Goal: Use online tool/utility: Use online tool/utility

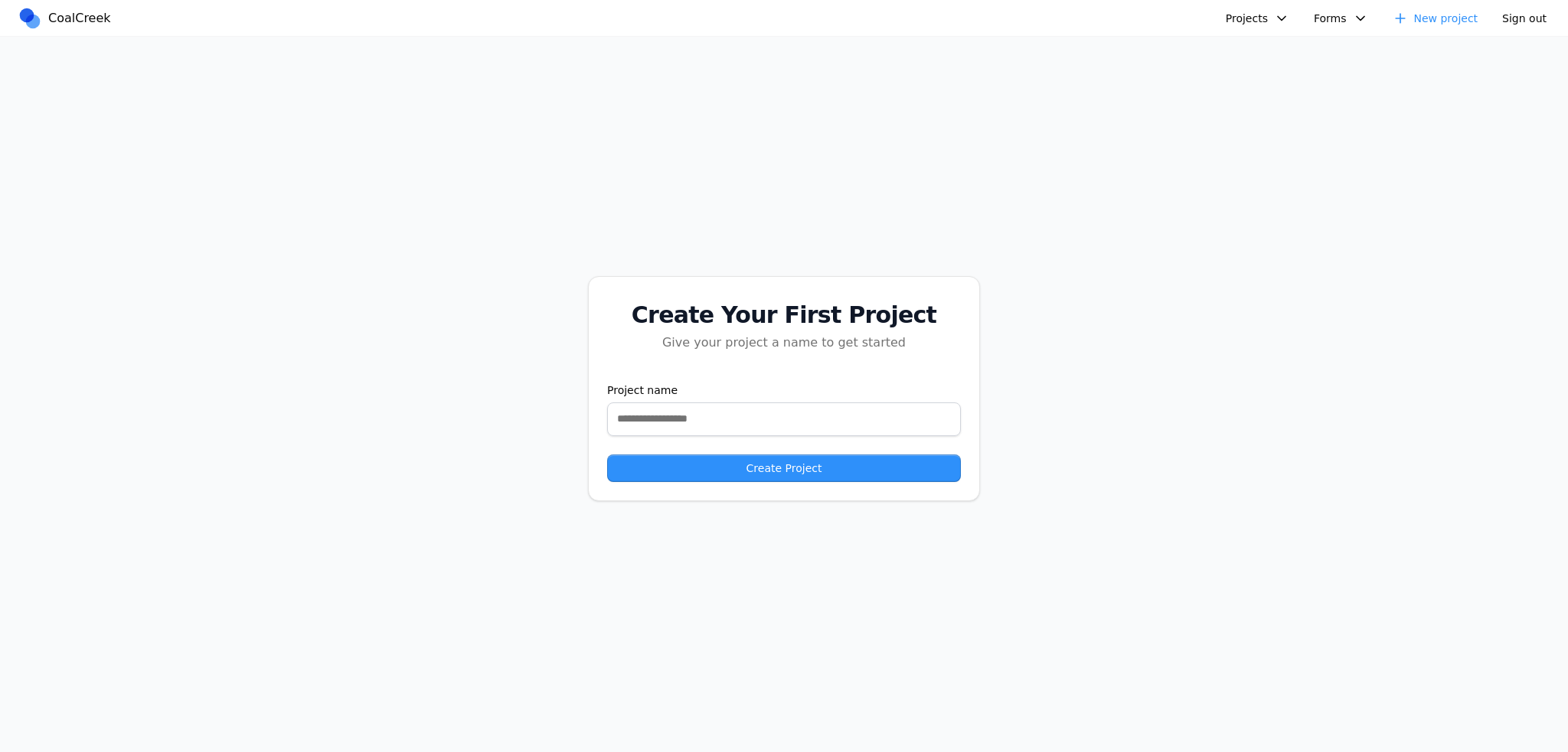
click at [31, 116] on div "Create Your First Project Give your project a name to get started Project name …" at bounding box center [784, 389] width 1568 height 704
click at [1105, 340] on div "Create Your First Project Give your project a name to get started Project name …" at bounding box center [784, 389] width 1568 height 704
click at [1245, 7] on button "Projects" at bounding box center [1258, 18] width 82 height 23
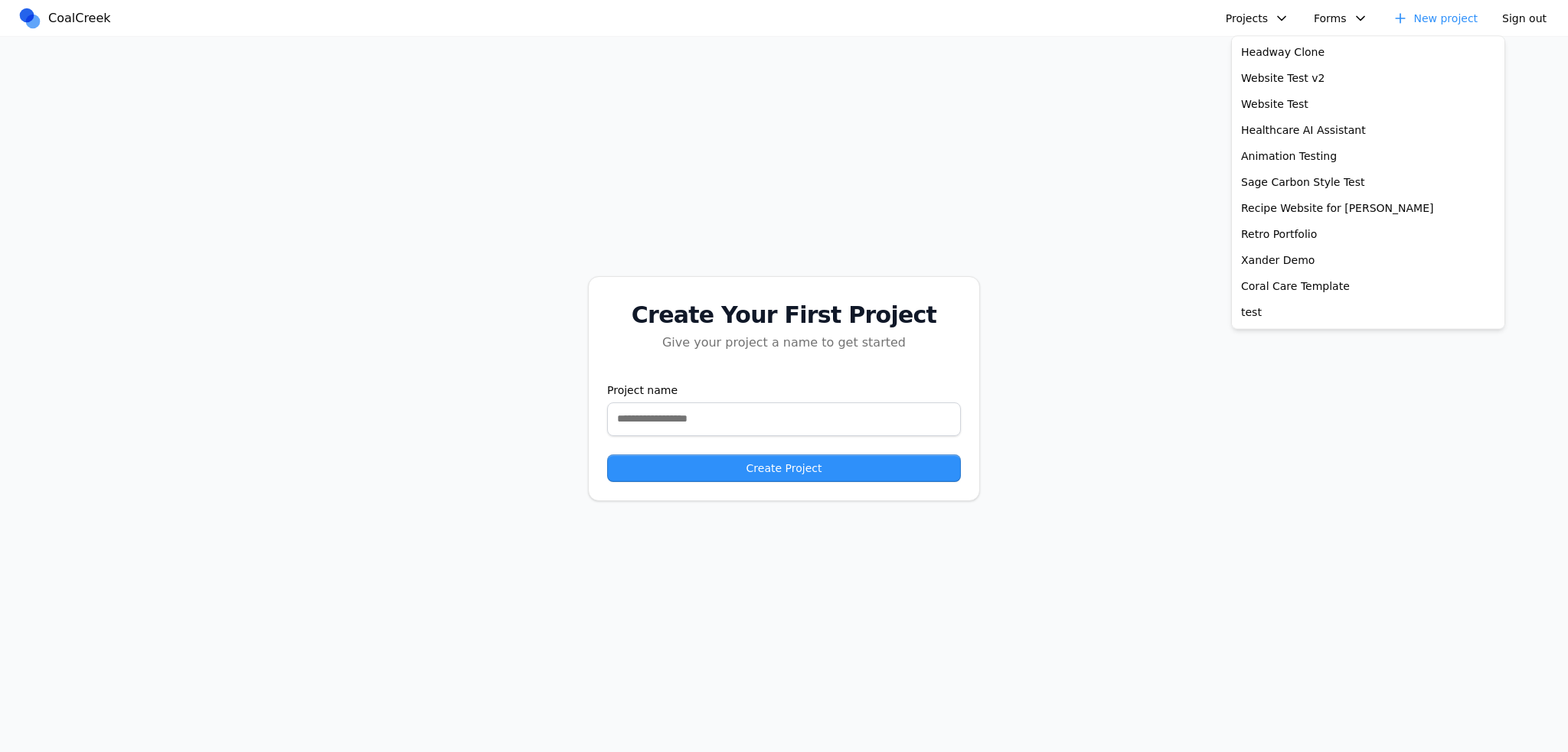
click at [1003, 63] on div "Create Your First Project Give your project a name to get started Project name …" at bounding box center [784, 389] width 1568 height 704
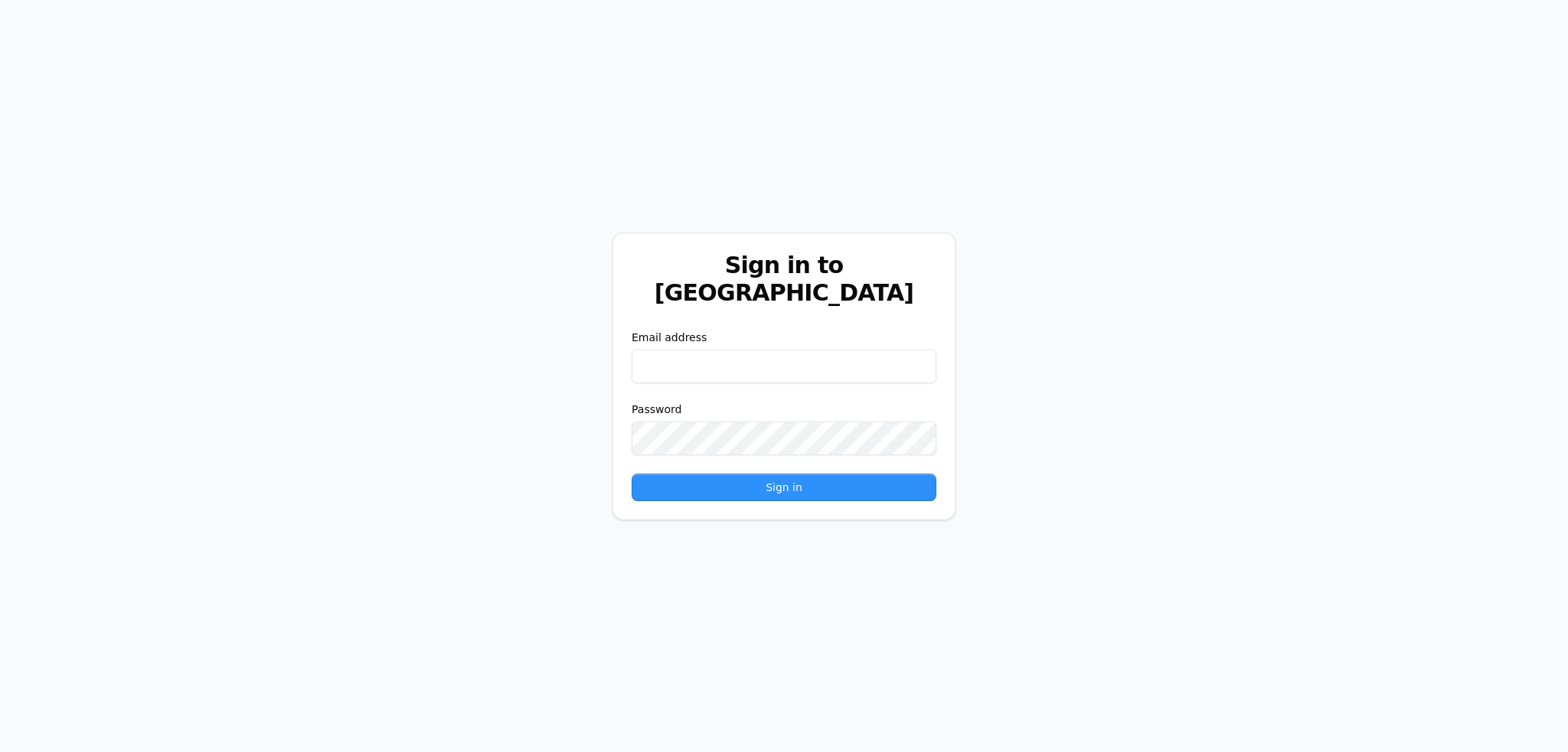
type input "**********"
click at [774, 452] on form "**********" at bounding box center [784, 415] width 304 height 171
click at [775, 476] on button "Sign in" at bounding box center [784, 488] width 304 height 28
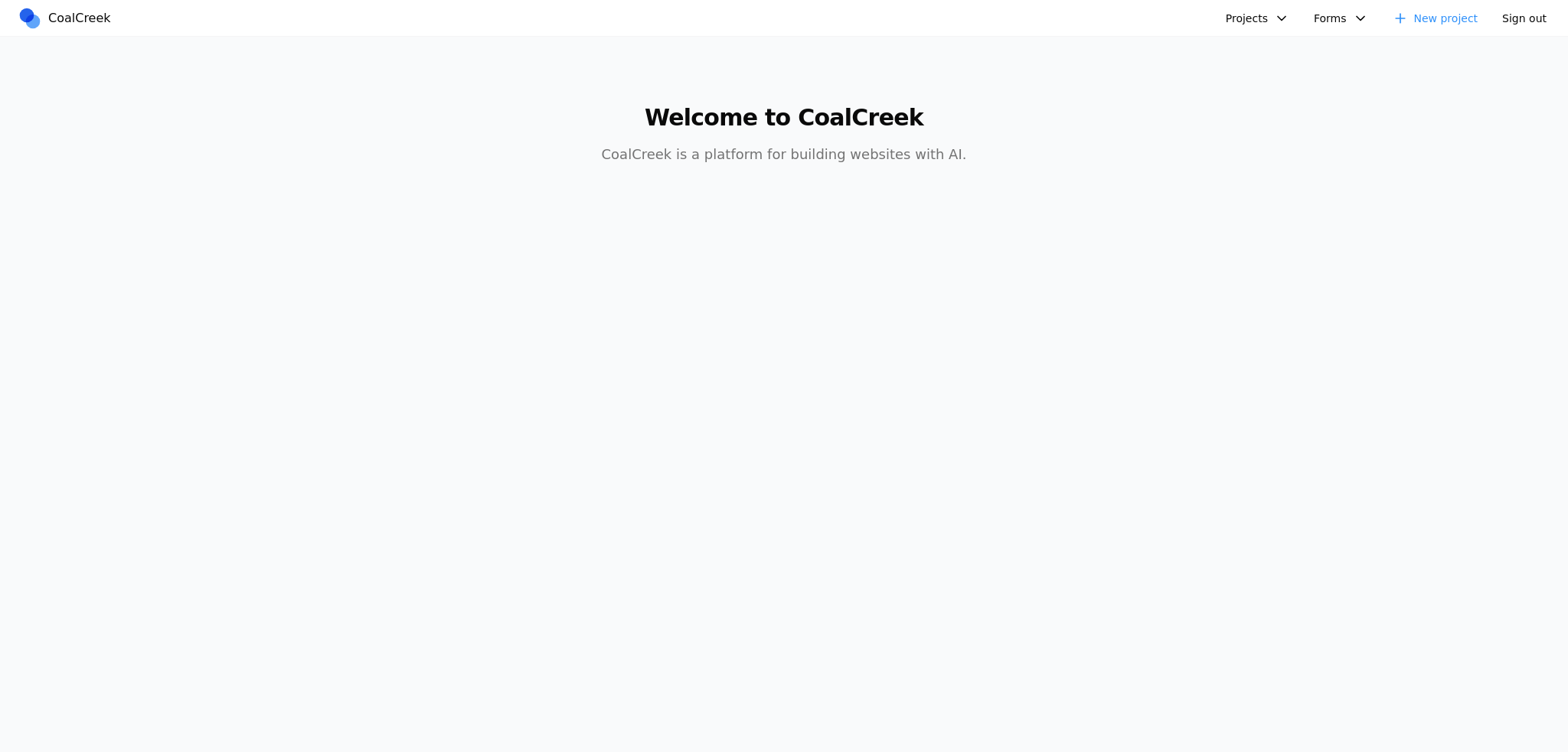
click at [1271, 20] on button "Projects" at bounding box center [1258, 18] width 82 height 23
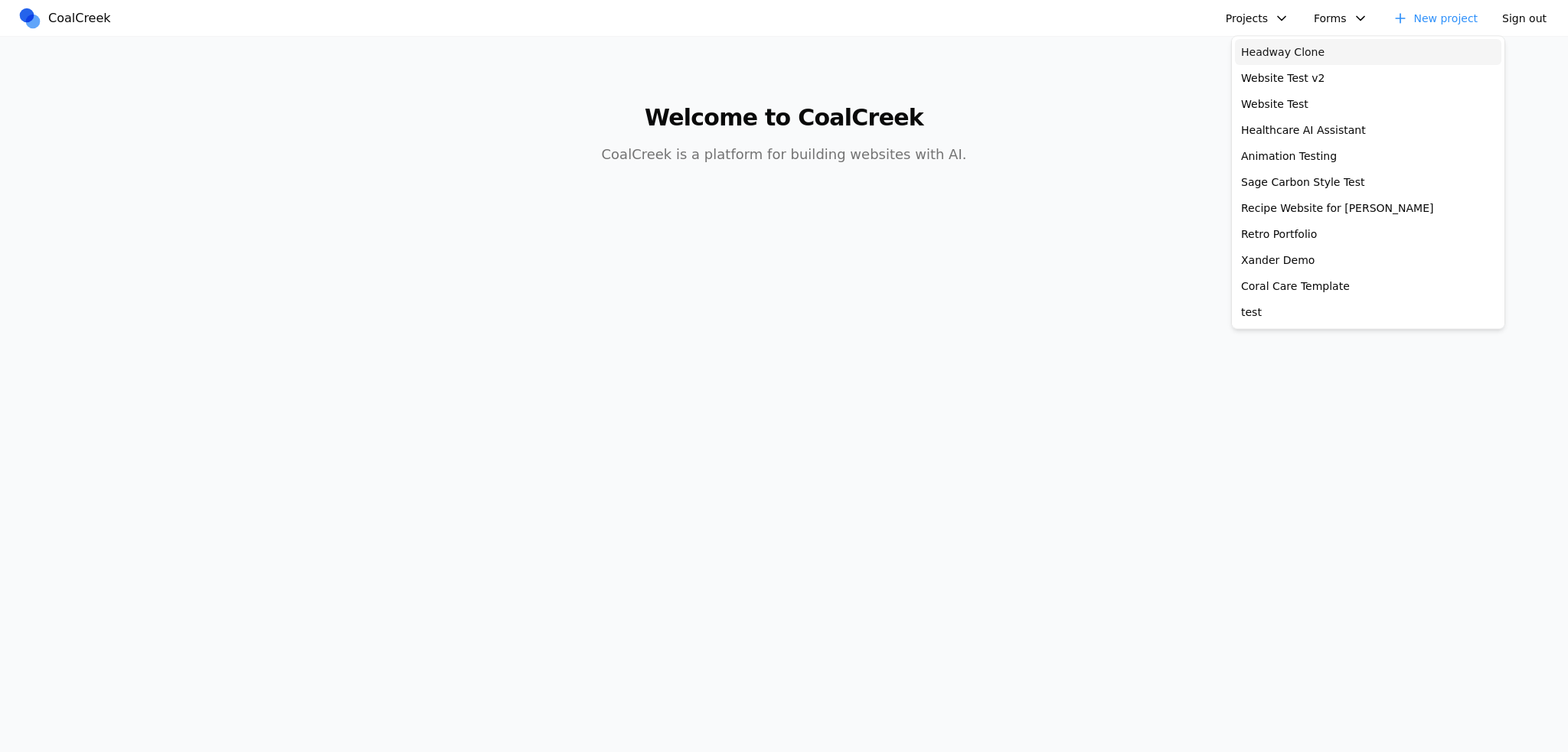
click at [1271, 61] on link "Headway Clone" at bounding box center [1368, 52] width 267 height 26
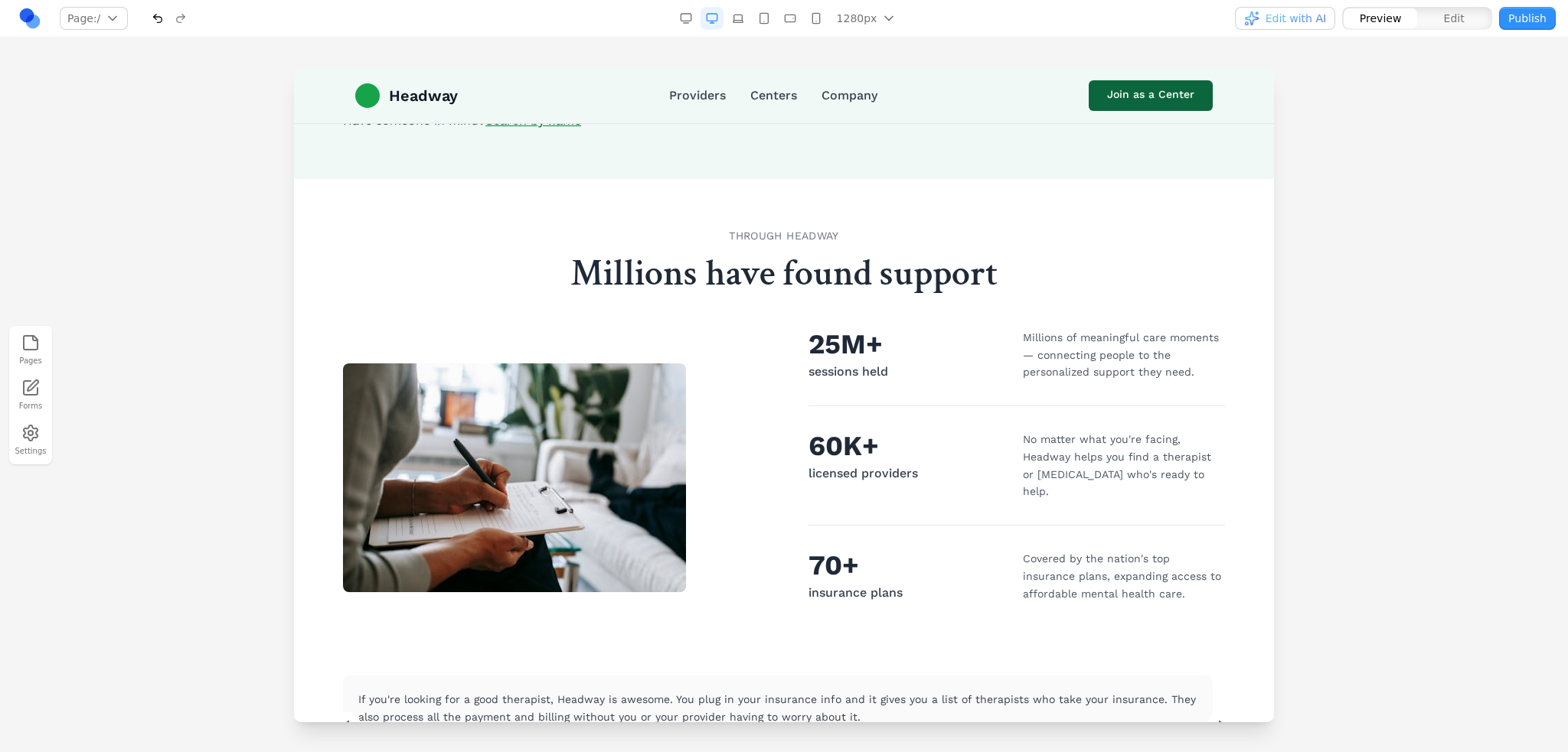
scroll to position [536, 0]
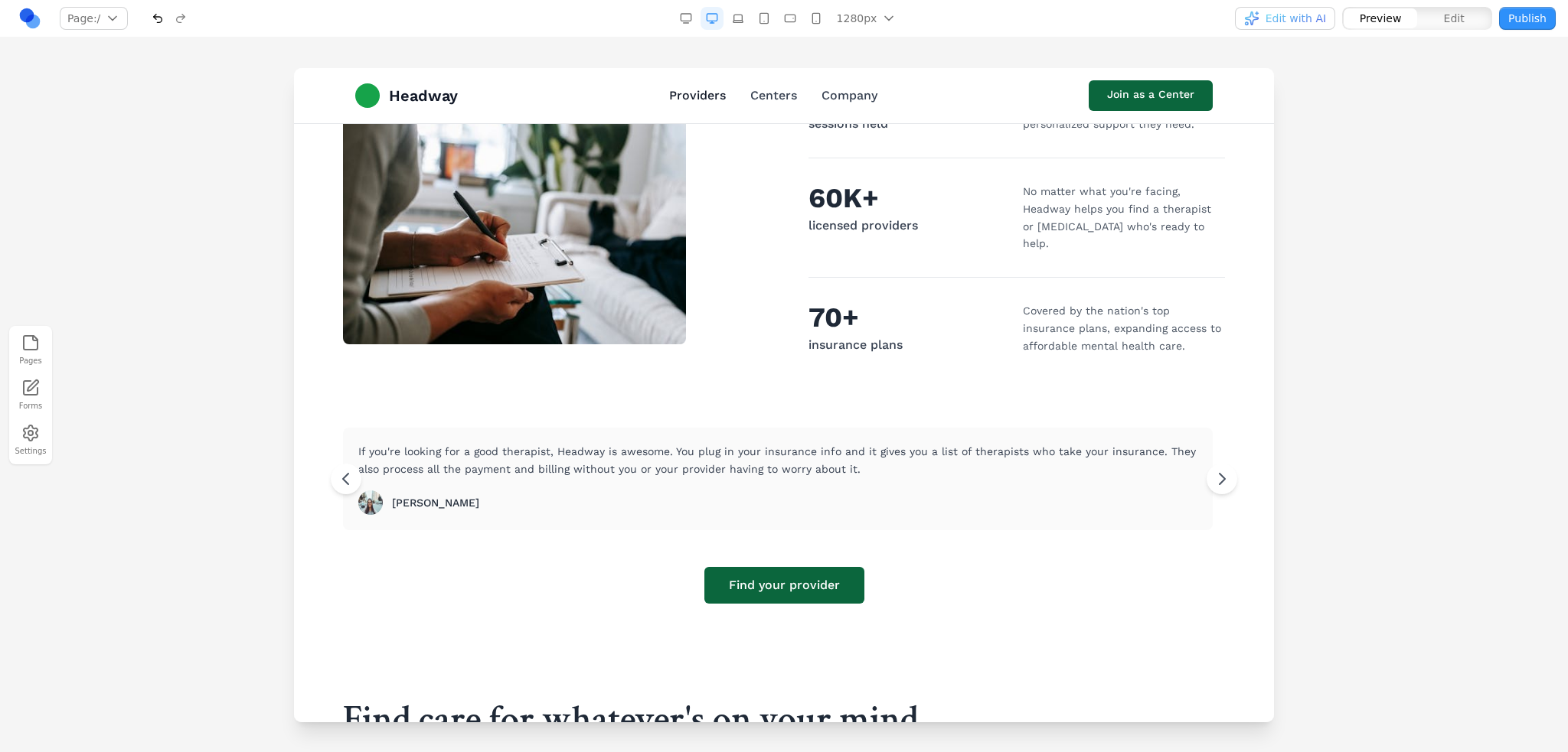
click at [695, 99] on link "Providers" at bounding box center [697, 95] width 57 height 18
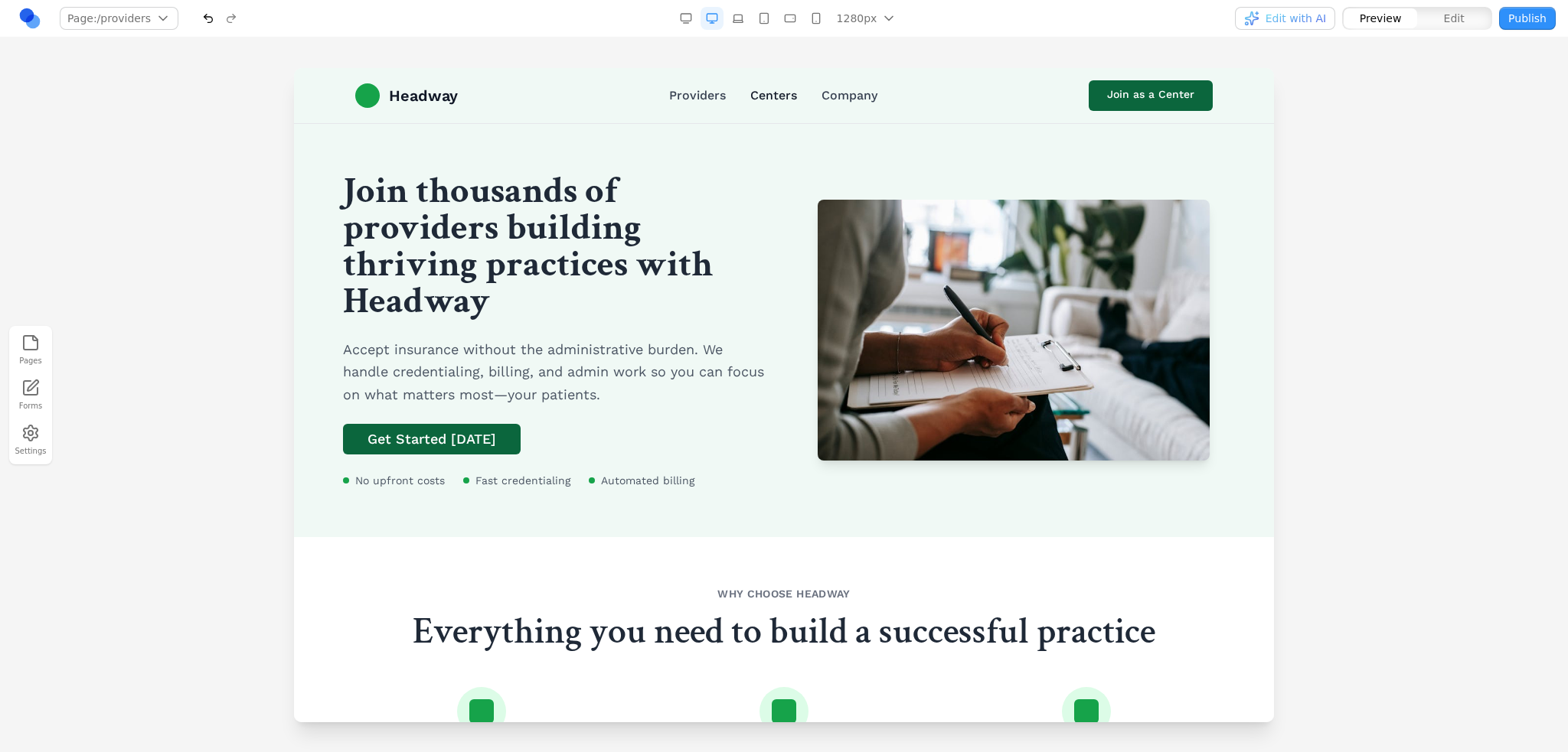
click at [758, 98] on link "Centers" at bounding box center [774, 95] width 47 height 18
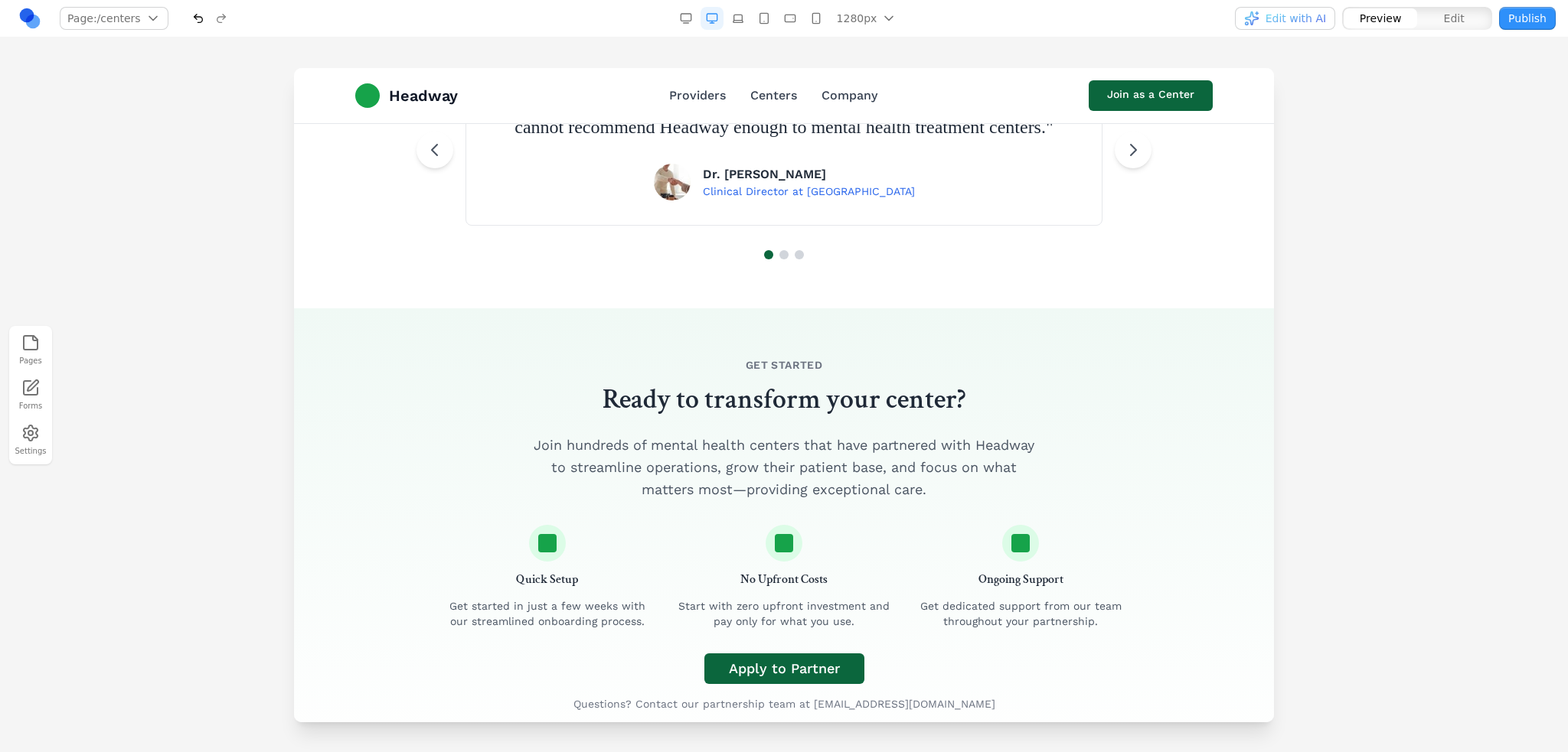
scroll to position [2158, 0]
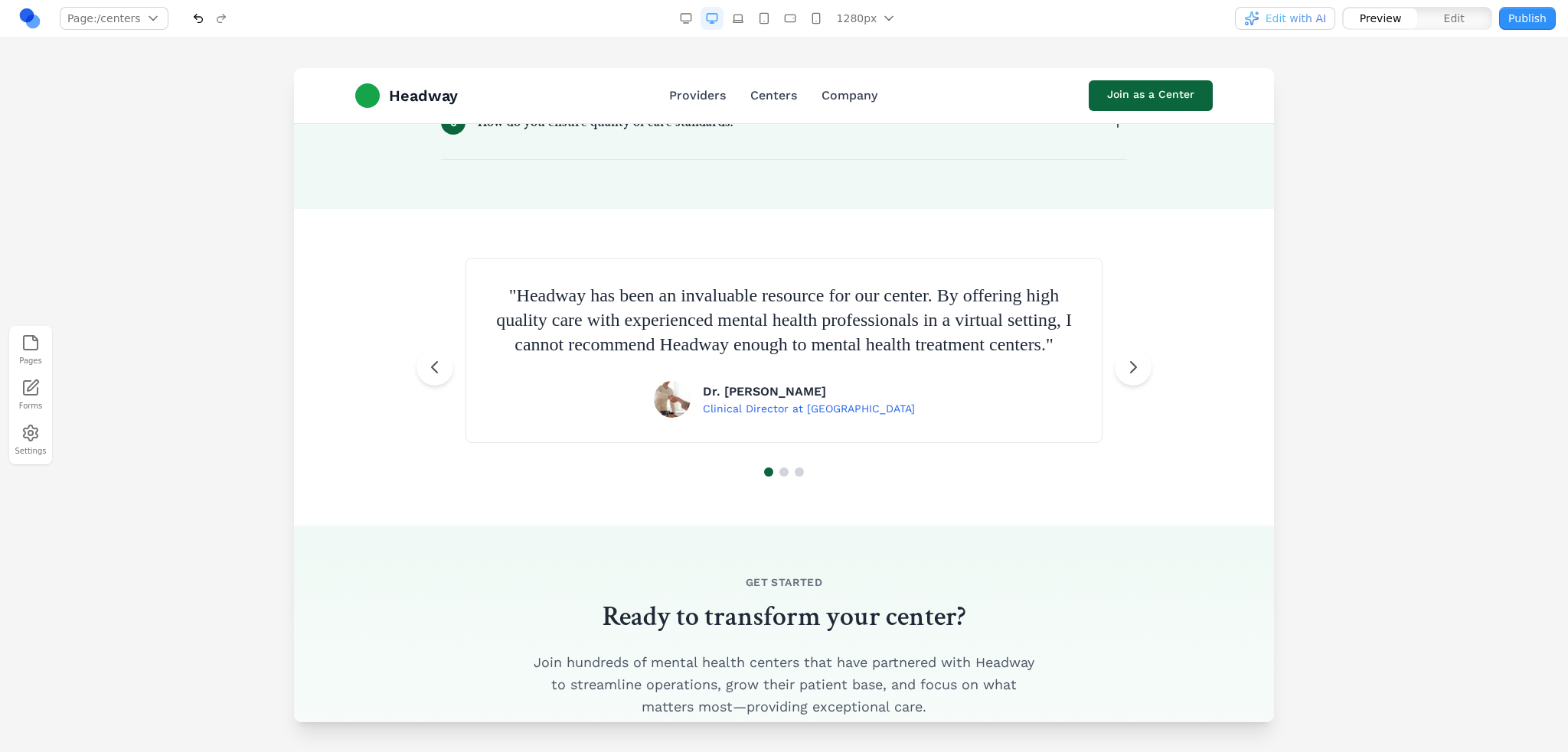
click at [684, 107] on div "Headway Providers Centers Company Join as a Center" at bounding box center [784, 95] width 882 height 55
click at [686, 98] on link "Providers" at bounding box center [697, 95] width 57 height 18
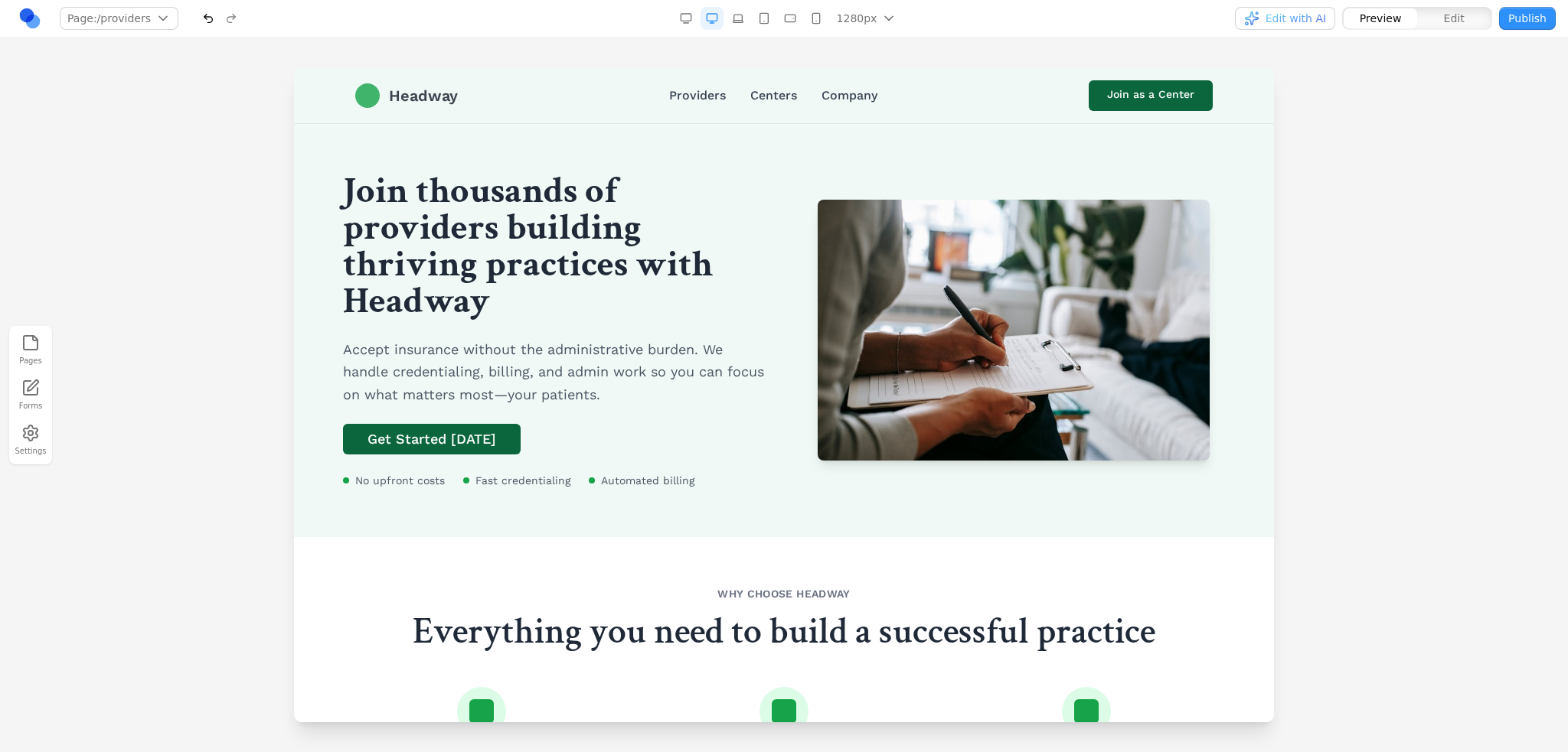
click at [409, 92] on span "Headway" at bounding box center [423, 96] width 69 height 21
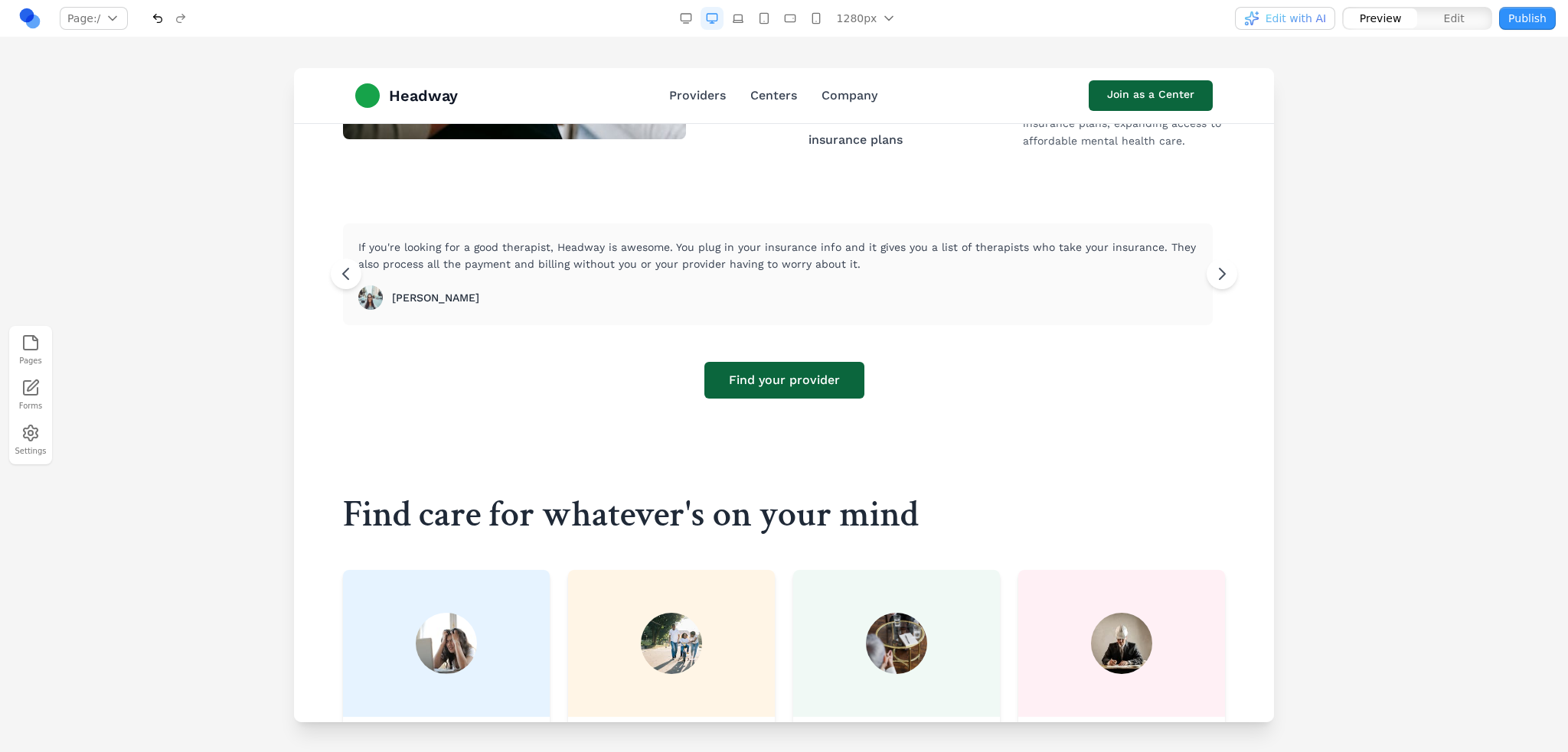
scroll to position [765, 0]
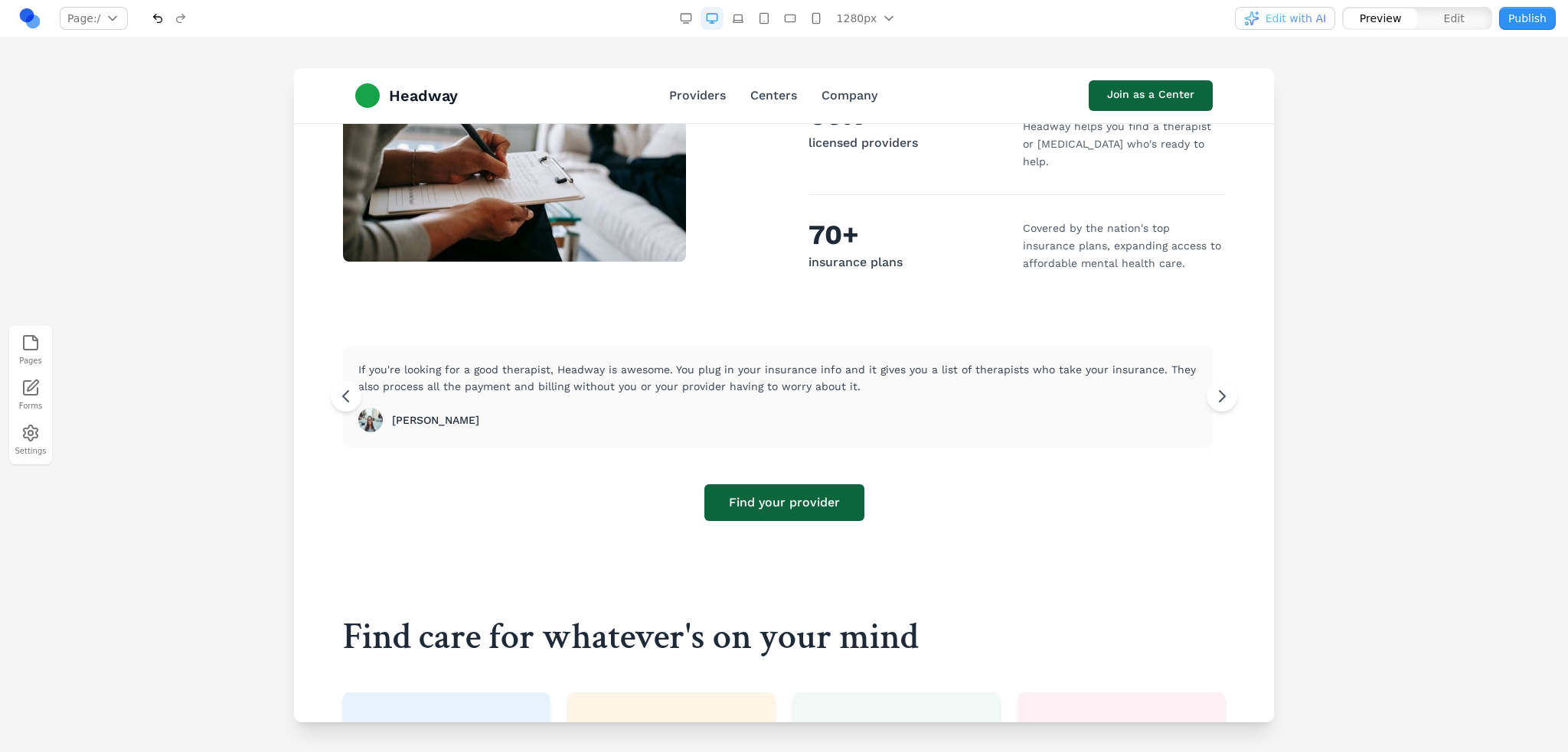
click at [861, 408] on div "Rachel Bouton" at bounding box center [778, 420] width 839 height 25
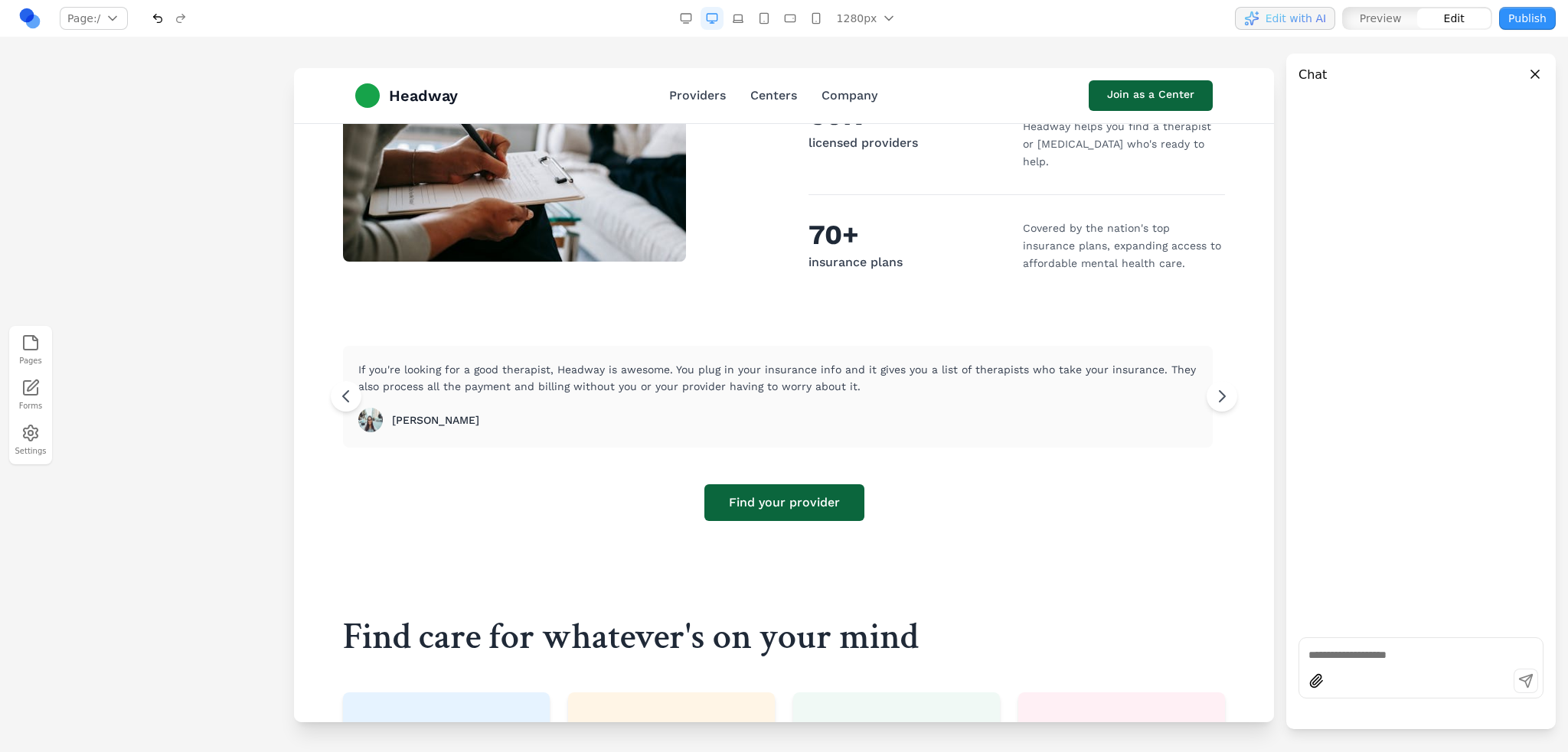
click at [1386, 671] on div at bounding box center [1421, 683] width 244 height 29
click at [1387, 645] on div at bounding box center [1421, 654] width 244 height 18
click at [1442, 654] on textarea "**********" at bounding box center [1421, 647] width 225 height 30
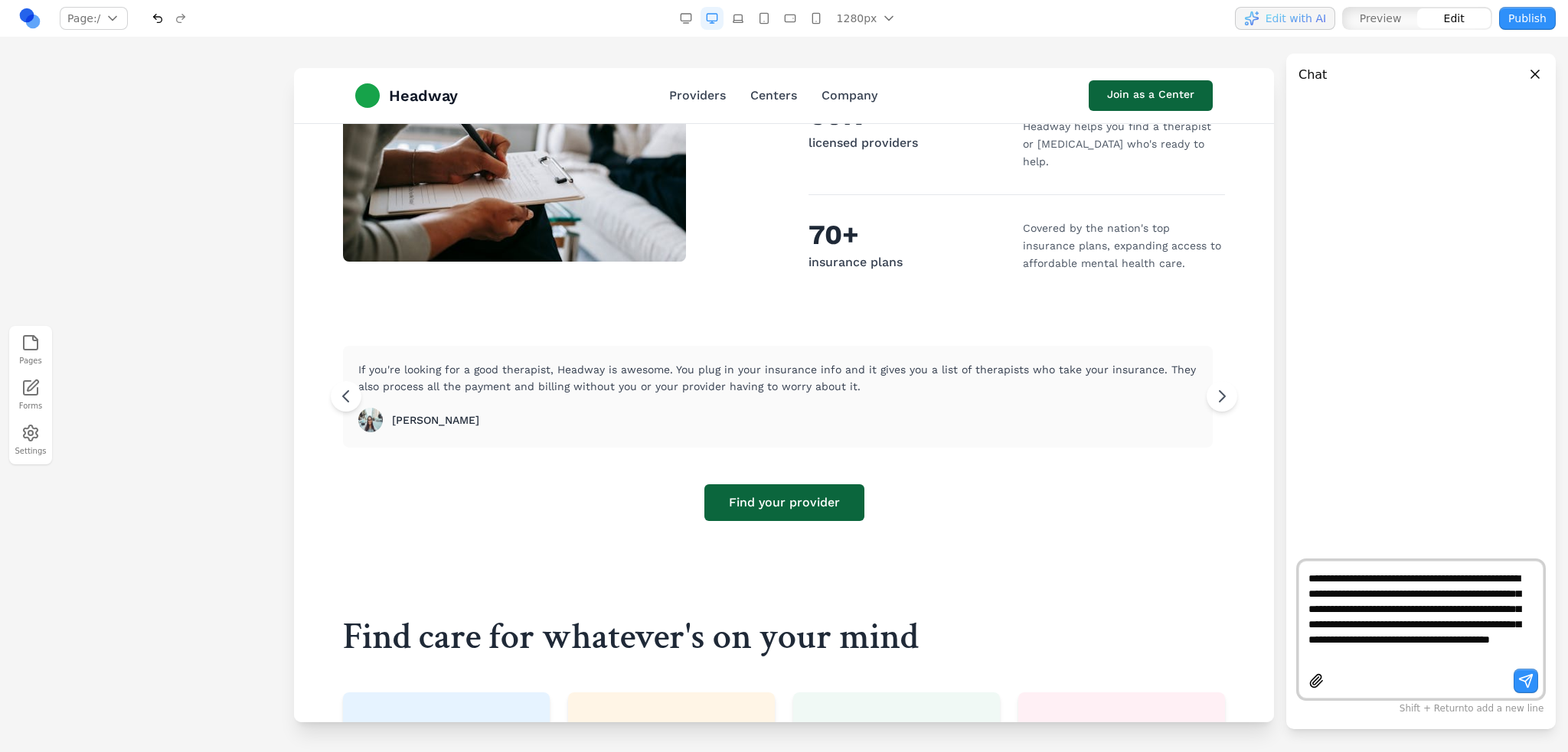
type textarea "**********"
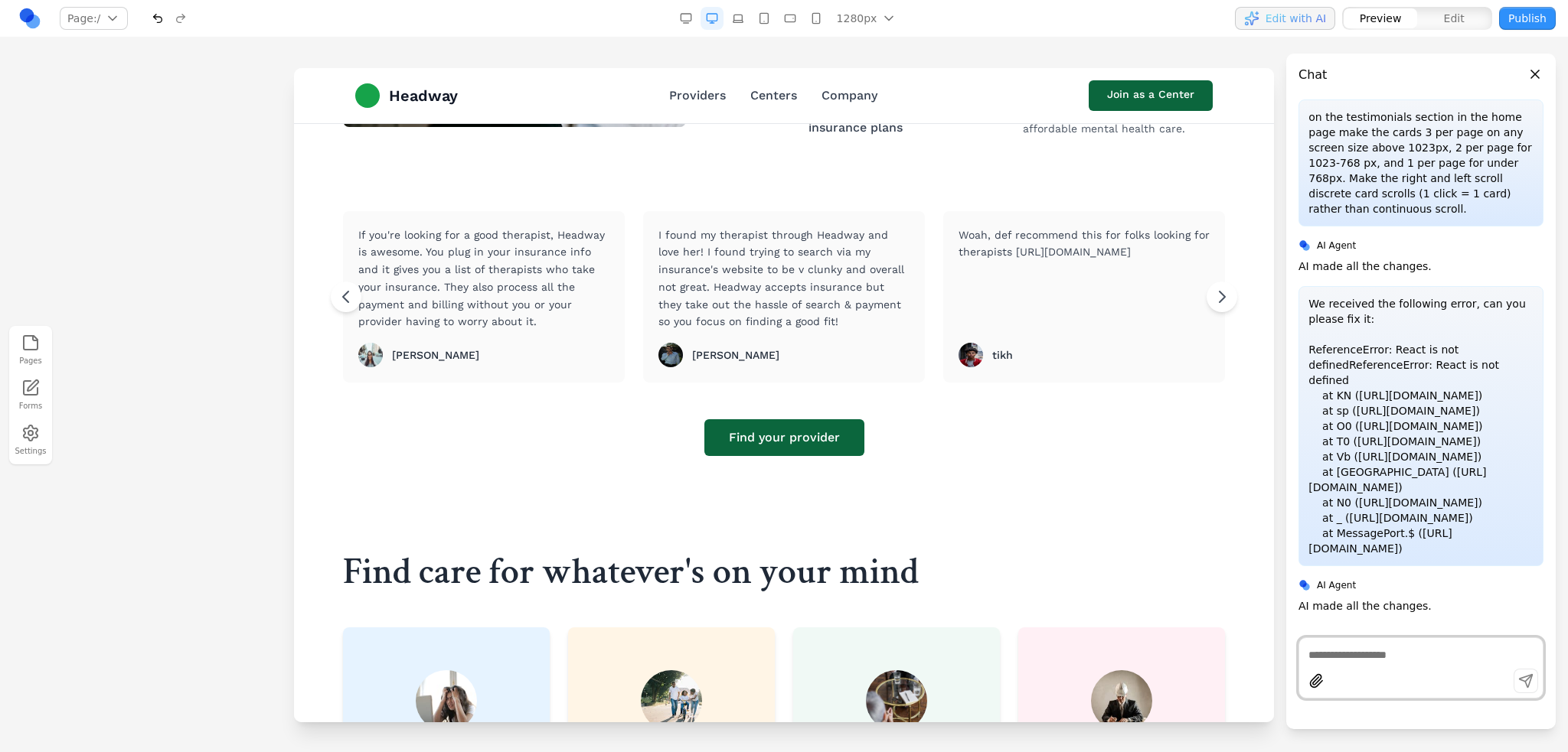
scroll to position [670, 0]
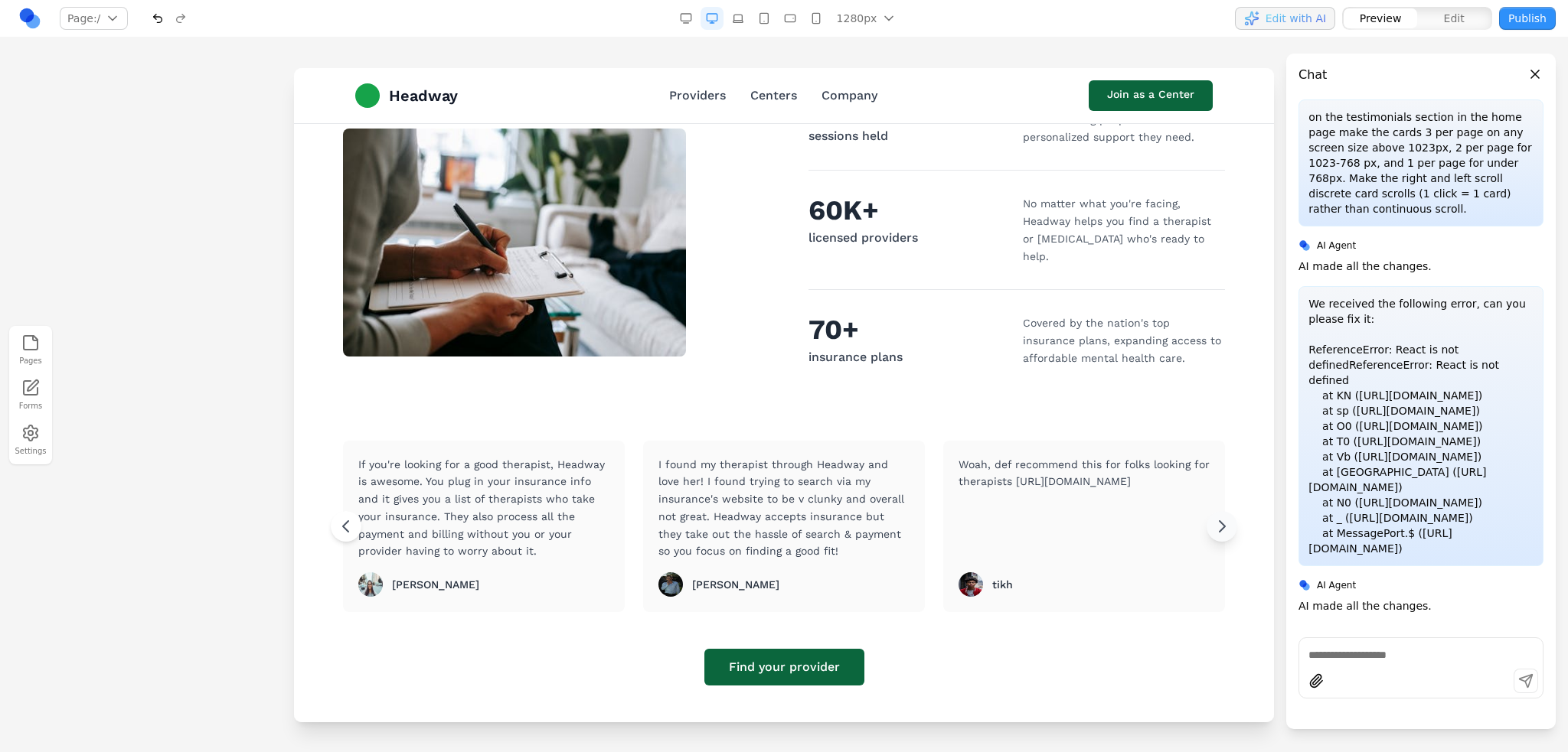
click at [1222, 517] on icon at bounding box center [1222, 526] width 18 height 18
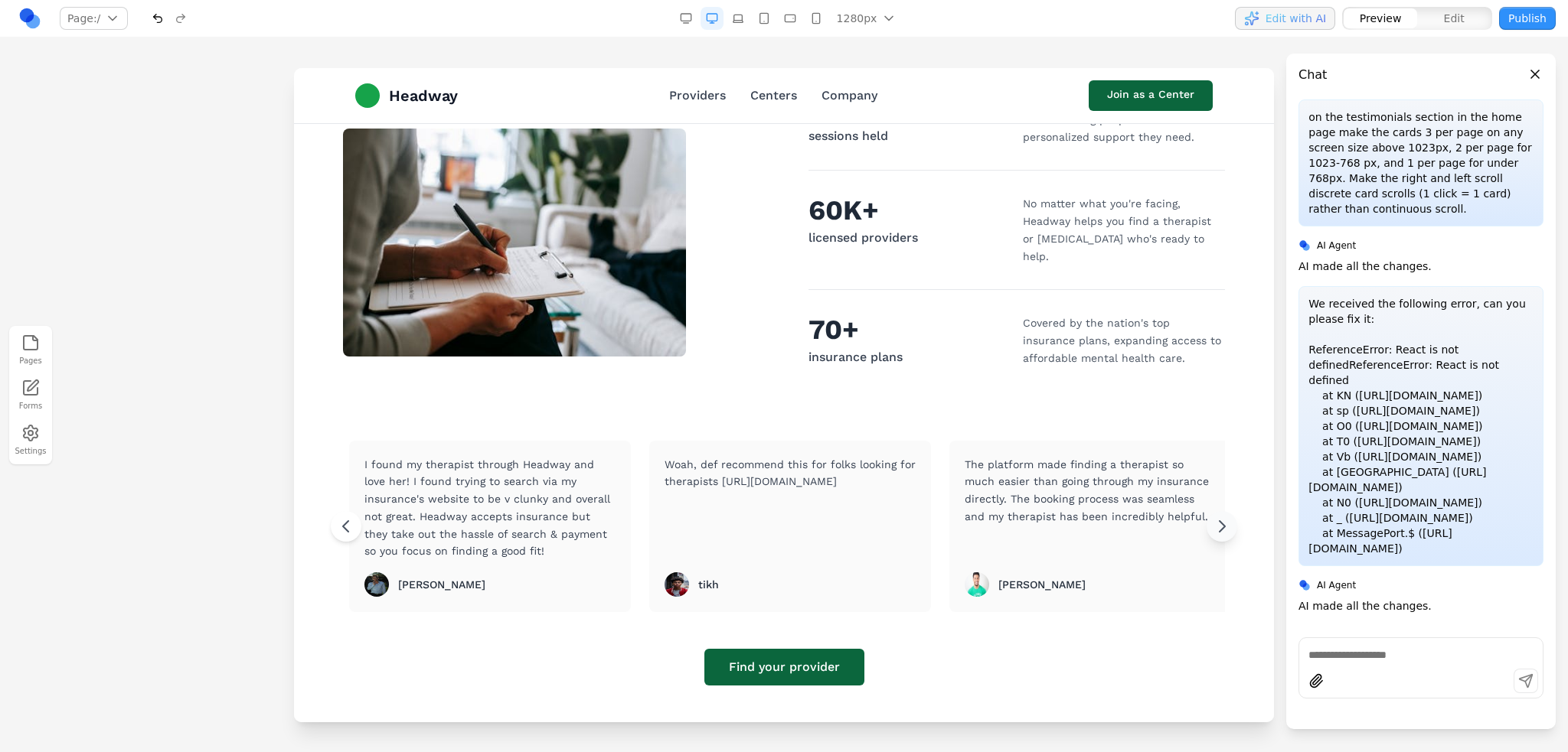
click at [1222, 517] on icon at bounding box center [1222, 526] width 18 height 18
